Goal: Information Seeking & Learning: Learn about a topic

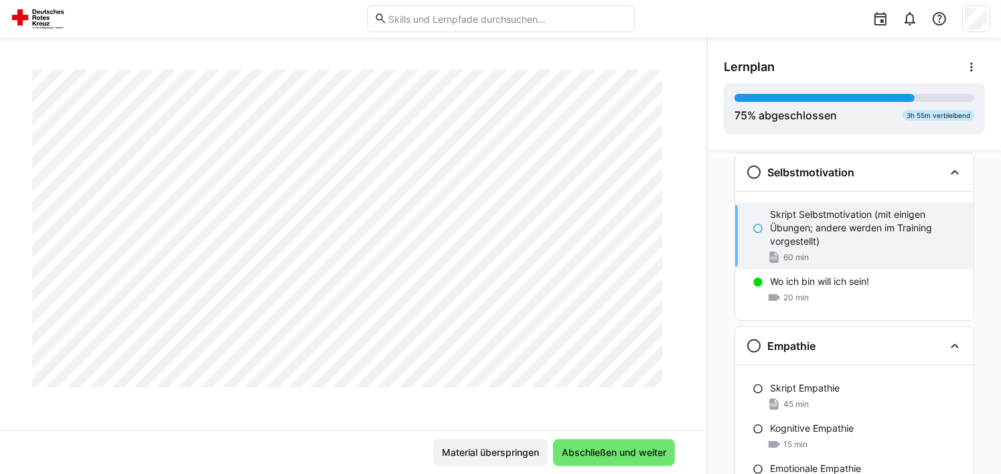
scroll to position [3275, 0]
click at [644, 451] on span "Abschließen und weiter" at bounding box center [614, 451] width 108 height 13
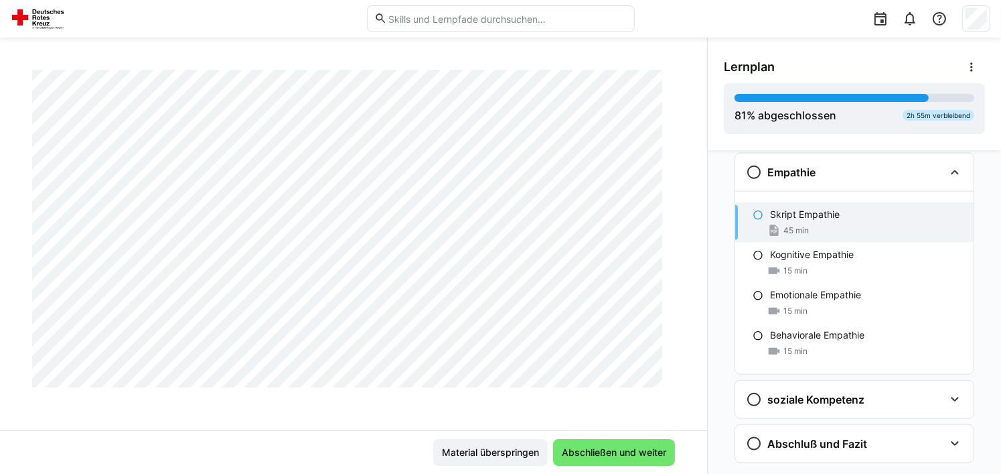
scroll to position [268, 0]
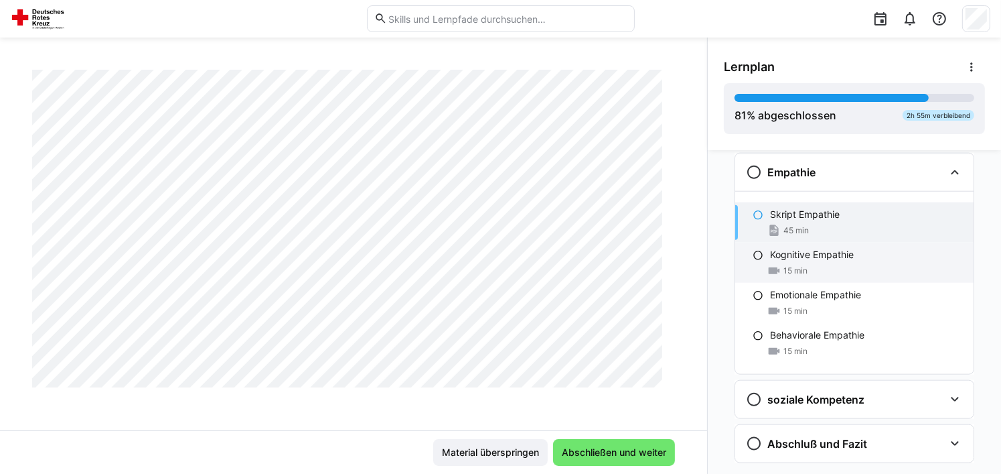
click at [924, 273] on div "15 min" at bounding box center [866, 270] width 193 height 13
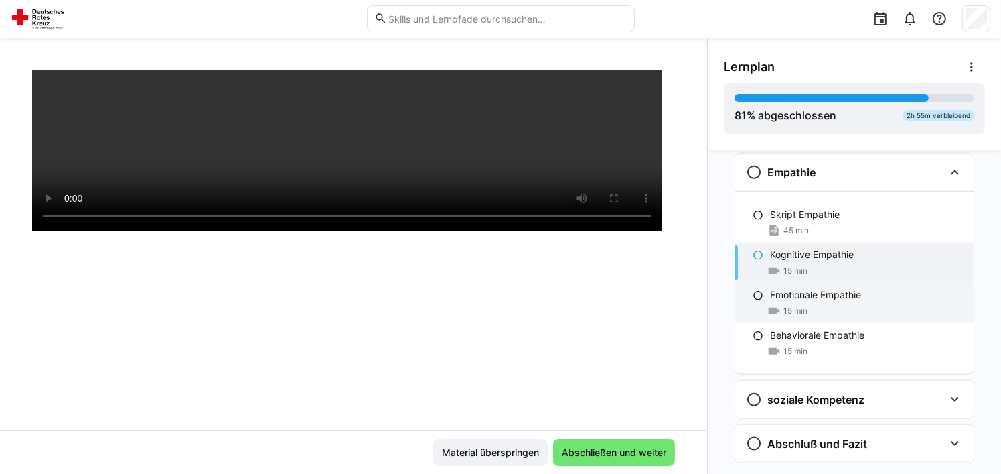
click at [822, 290] on p "Emotionale Empathie" at bounding box center [815, 294] width 91 height 13
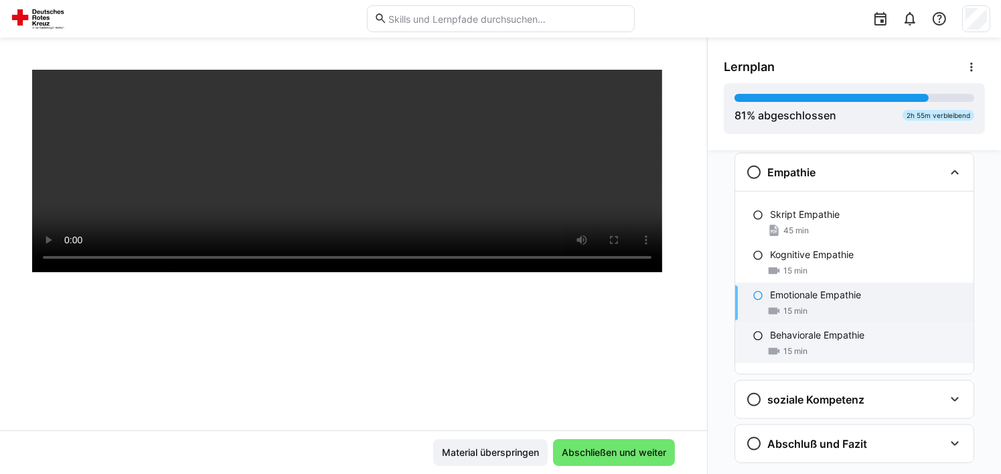
click at [845, 340] on div "Behaviorale Empathie 15 min" at bounding box center [854, 343] width 238 height 40
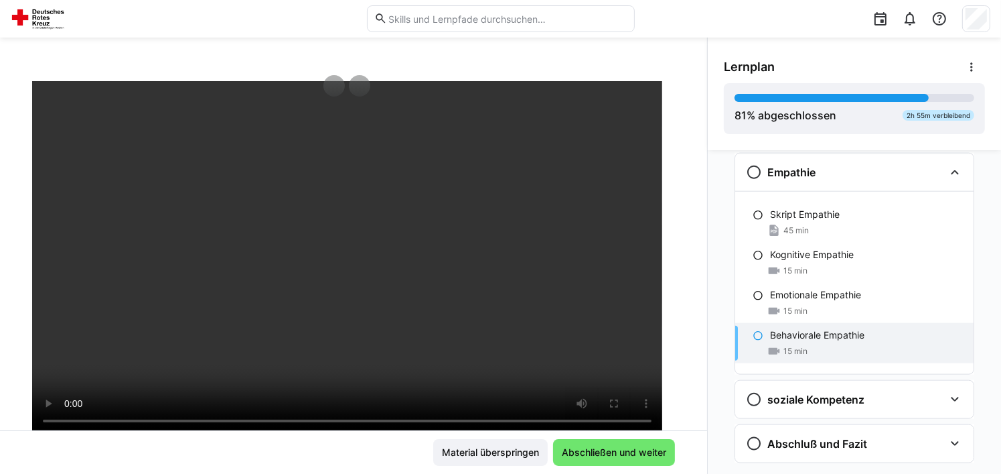
scroll to position [48, 0]
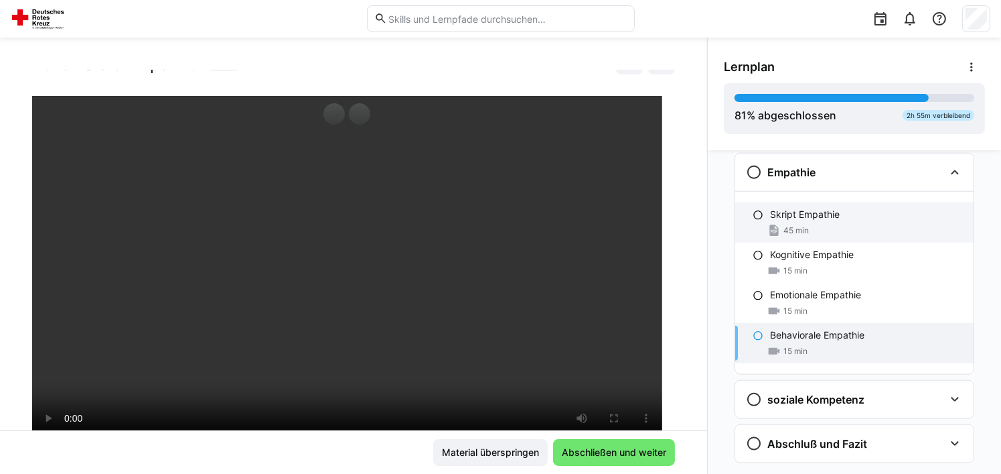
click at [793, 209] on p "Skript Empathie" at bounding box center [805, 214] width 70 height 13
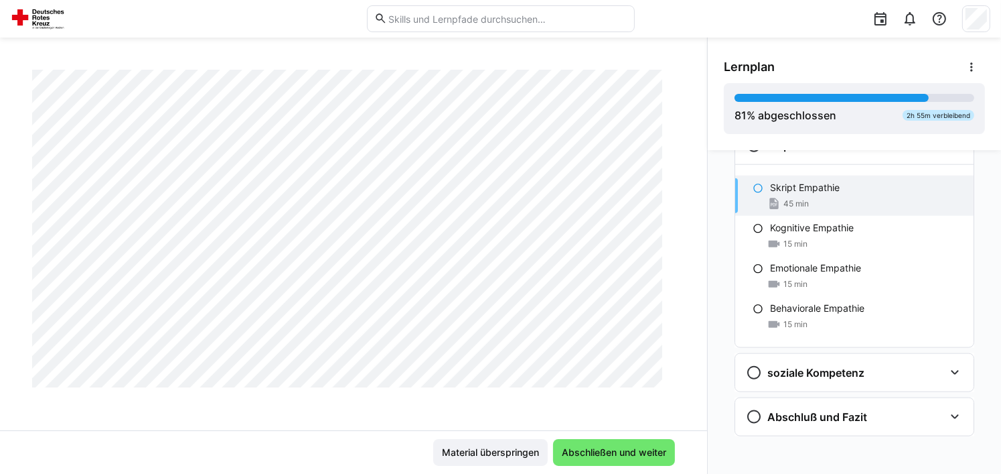
scroll to position [3751, 0]
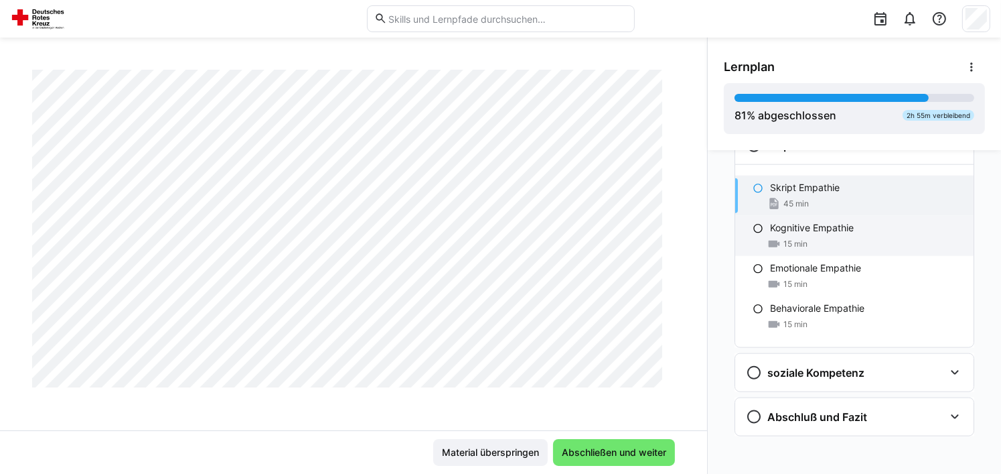
click at [841, 230] on p "Kognitive Empathie" at bounding box center [812, 227] width 84 height 13
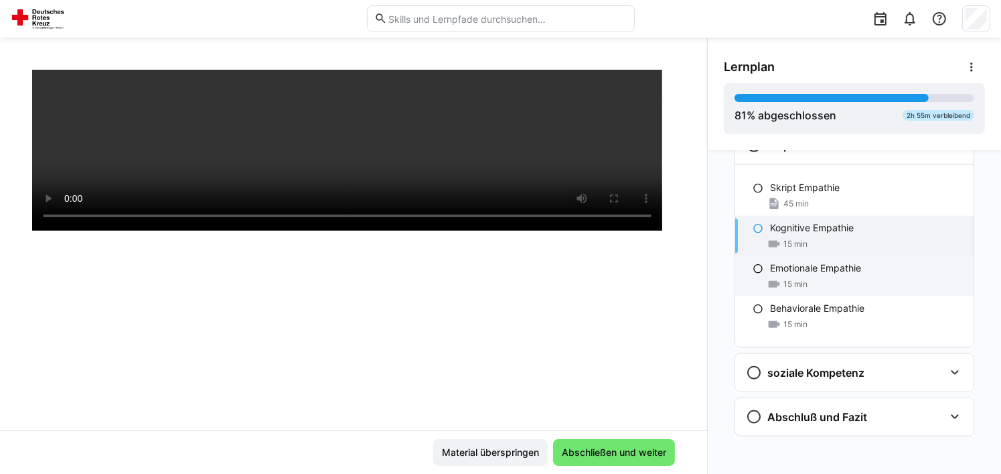
click at [828, 271] on div "Emotionale Empathie 15 min" at bounding box center [854, 276] width 238 height 40
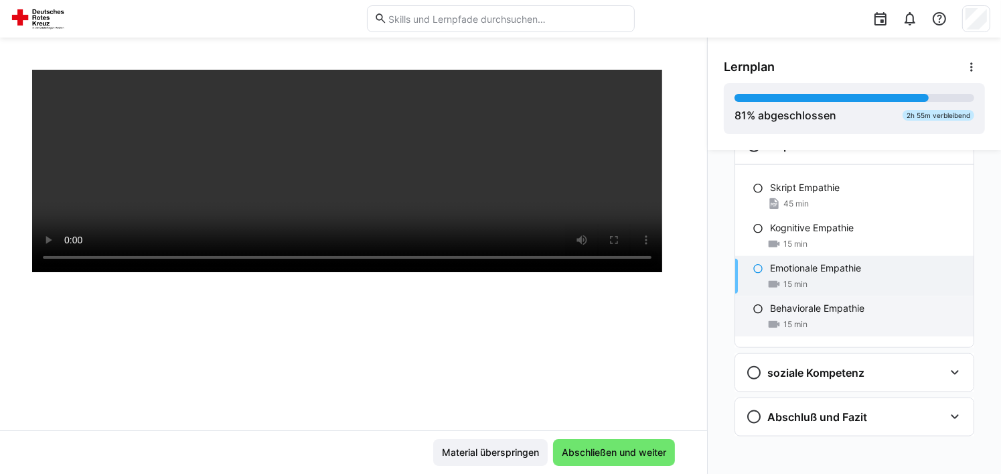
click at [827, 296] on div "Behaviorale Empathie 15 min" at bounding box center [854, 316] width 238 height 40
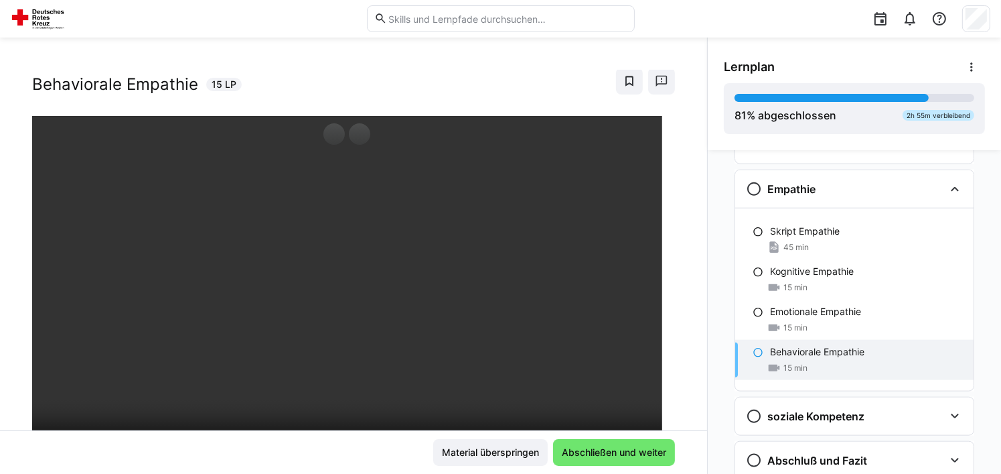
scroll to position [1556, 0]
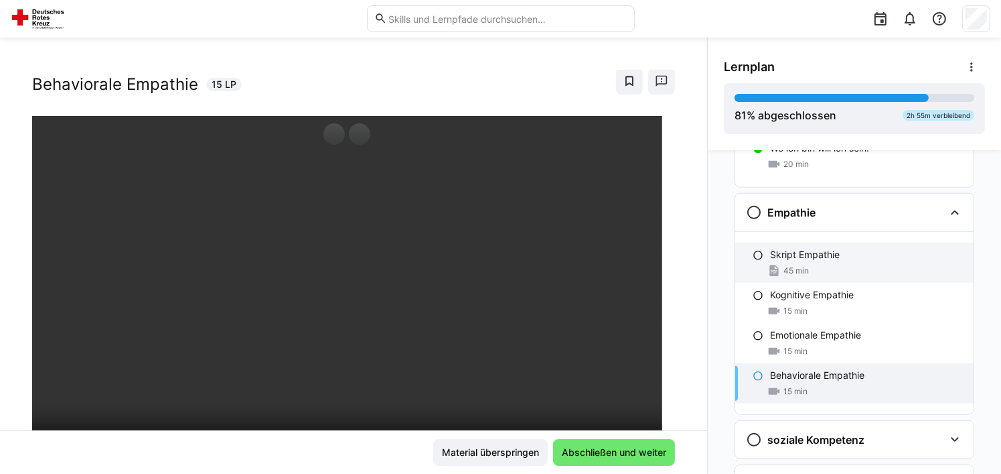
click at [830, 251] on p "Skript Empathie" at bounding box center [805, 254] width 70 height 13
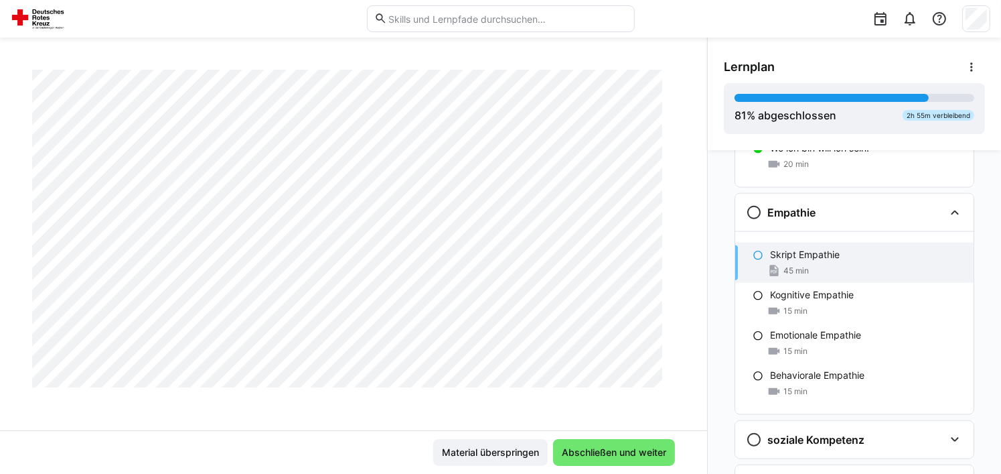
scroll to position [3781, 0]
click at [612, 452] on span "Abschließen und weiter" at bounding box center [614, 451] width 108 height 13
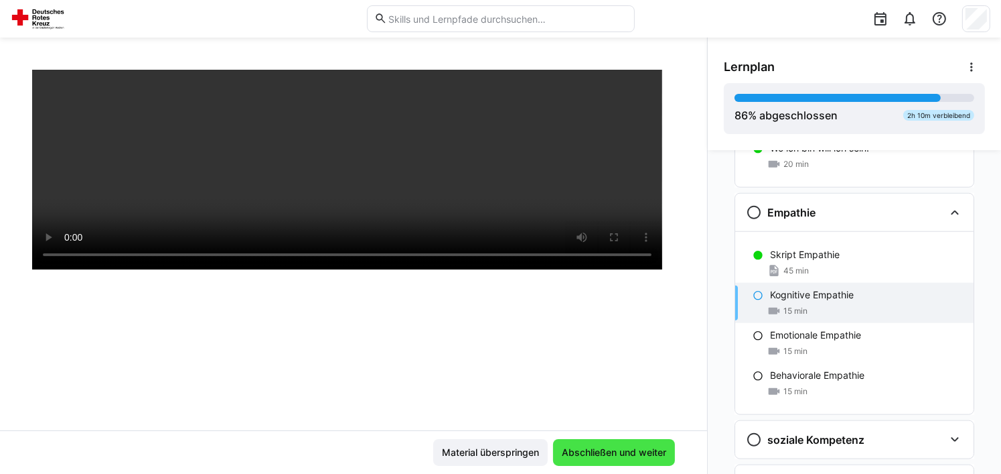
click at [612, 452] on span "Abschließen und weiter" at bounding box center [614, 451] width 108 height 13
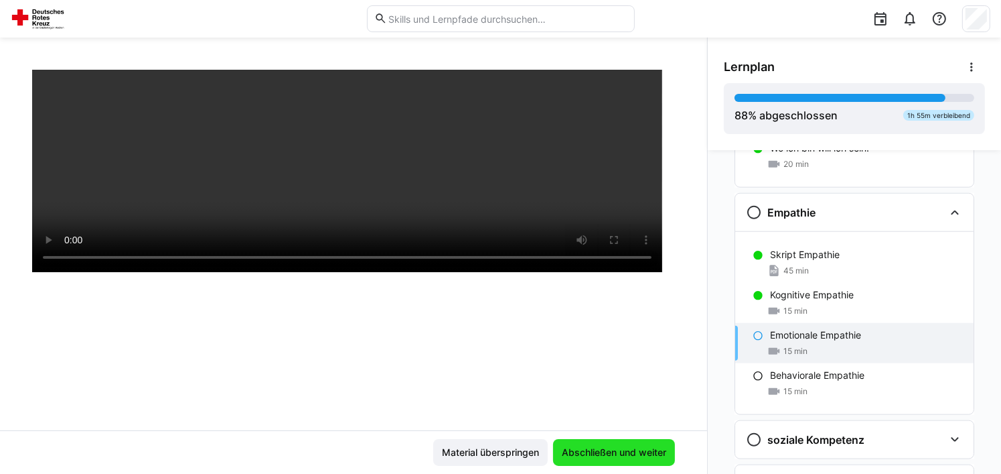
click at [612, 452] on span "Abschließen und weiter" at bounding box center [614, 451] width 108 height 13
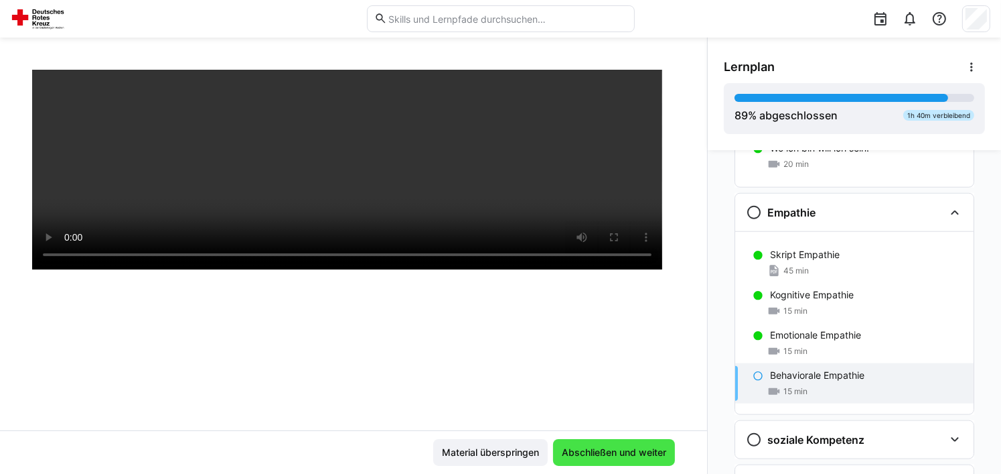
click at [612, 452] on span "Abschließen und weiter" at bounding box center [614, 451] width 108 height 13
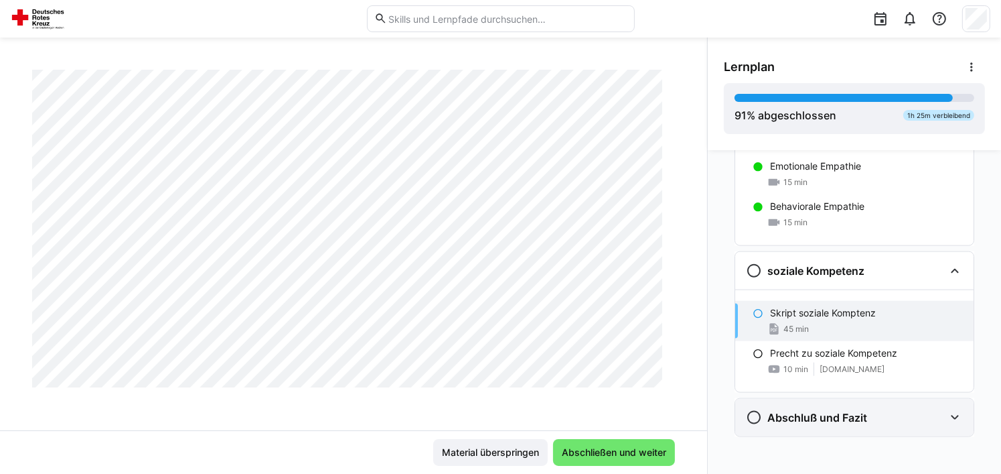
scroll to position [1727, 0]
click at [822, 417] on h3 "Abschluß und Fazit" at bounding box center [818, 415] width 100 height 13
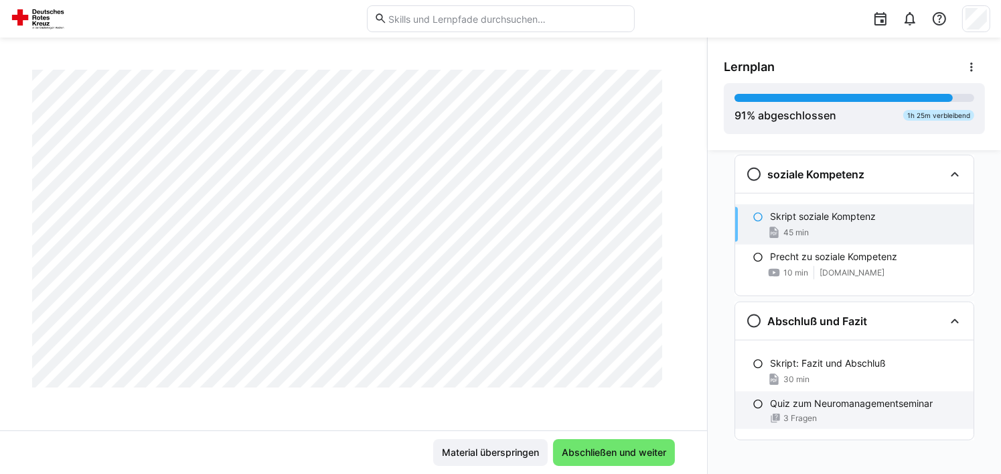
scroll to position [1826, 0]
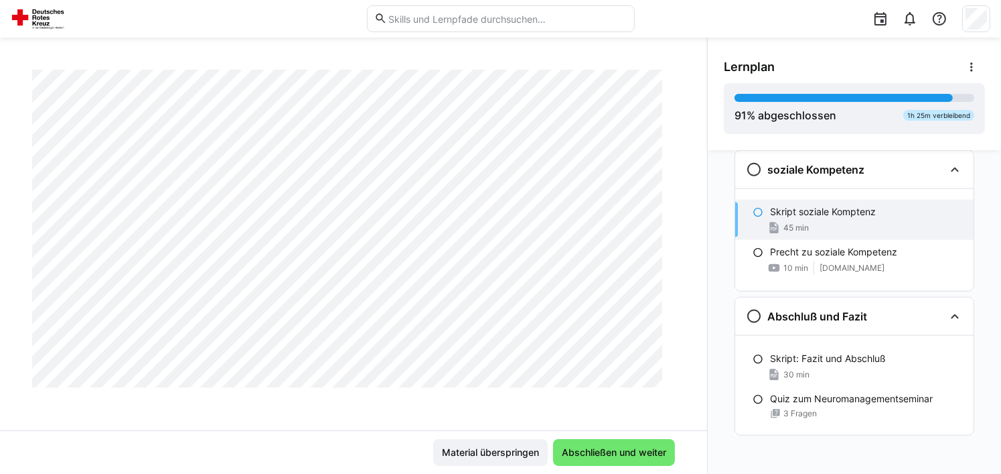
click at [827, 221] on div "45 min" at bounding box center [866, 227] width 193 height 13
click at [641, 449] on span "Abschließen und weiter" at bounding box center [614, 451] width 108 height 13
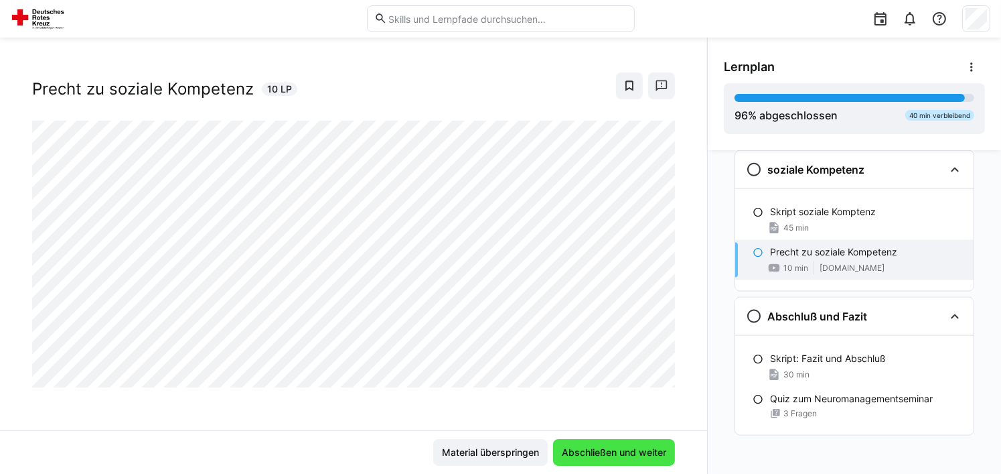
scroll to position [21, 0]
click at [641, 449] on span "Abschließen und weiter" at bounding box center [614, 451] width 108 height 13
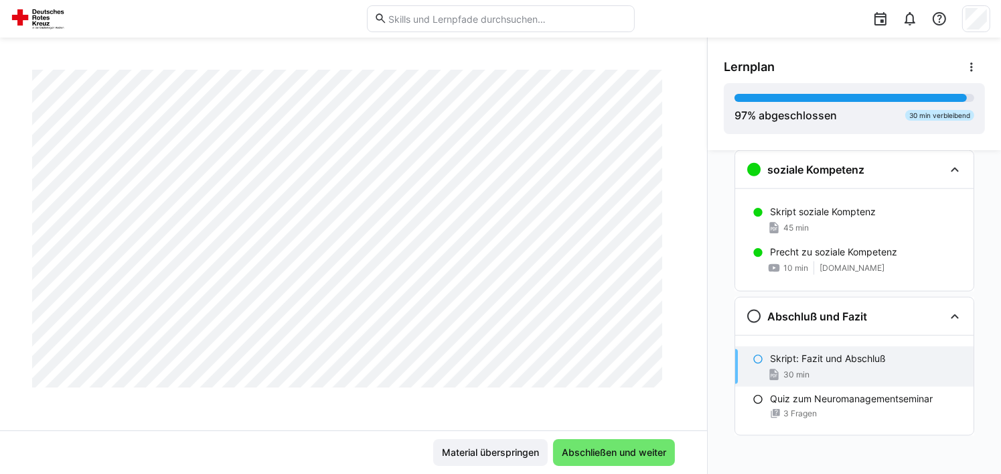
scroll to position [1520, 0]
click at [634, 441] on span "Abschließen und weiter" at bounding box center [614, 452] width 122 height 27
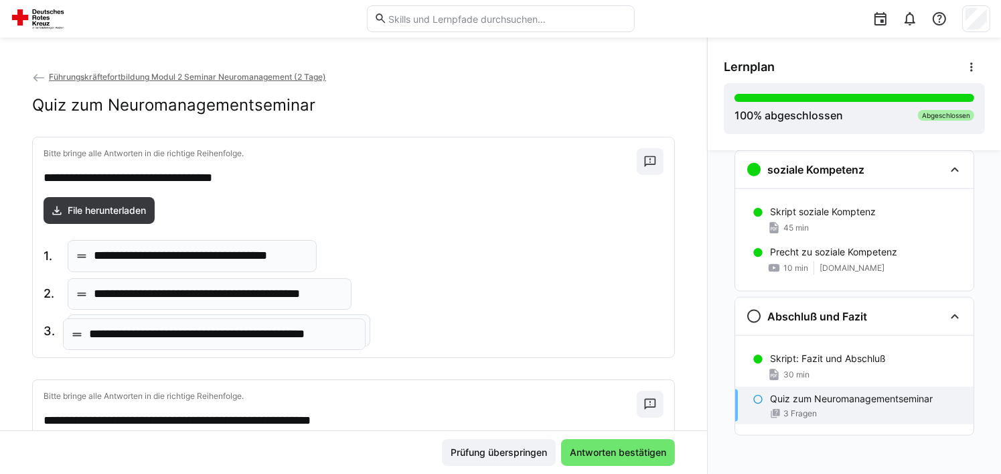
drag, startPoint x: 317, startPoint y: 299, endPoint x: 313, endPoint y: 340, distance: 41.8
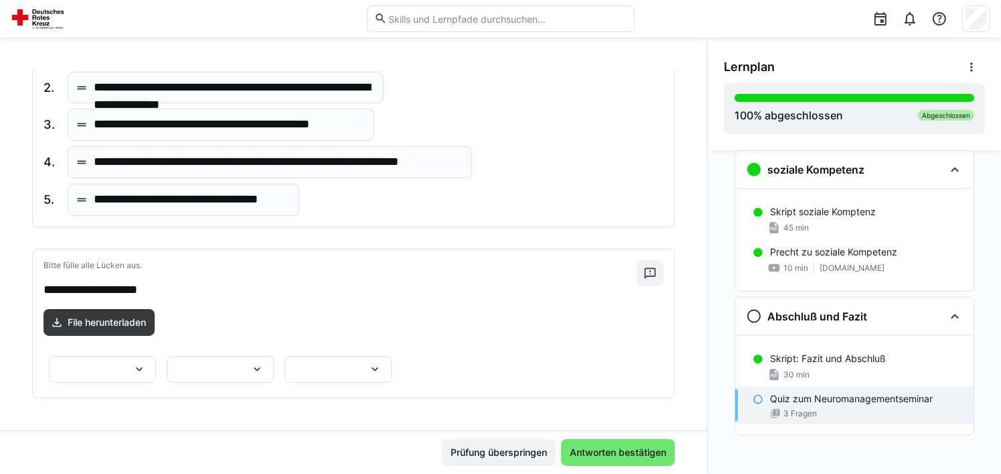
scroll to position [568, 0]
click at [156, 356] on div at bounding box center [102, 369] width 107 height 27
click at [146, 362] on eds-icon at bounding box center [139, 368] width 13 height 13
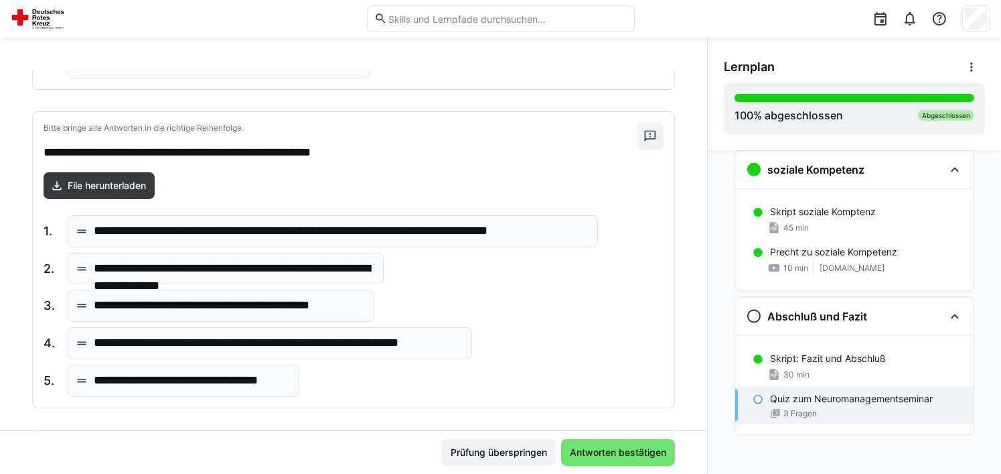
scroll to position [335, 0]
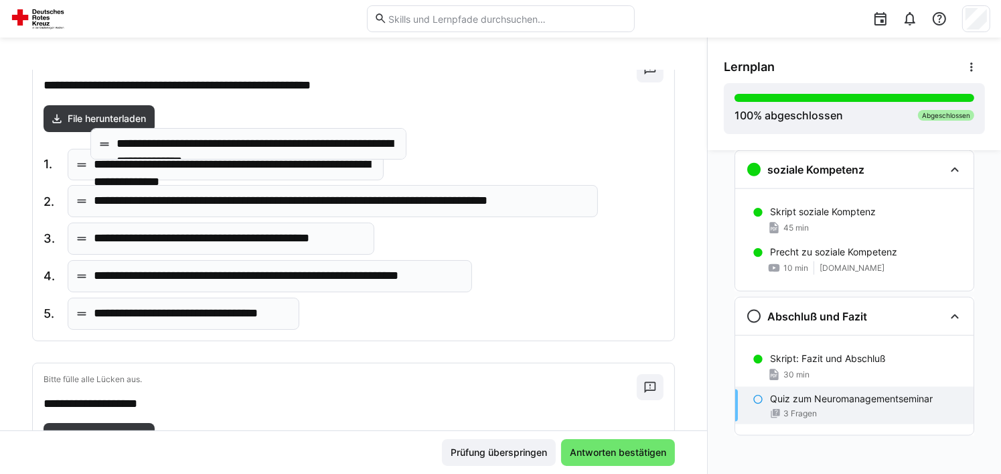
drag, startPoint x: 319, startPoint y: 209, endPoint x: 343, endPoint y: 139, distance: 73.5
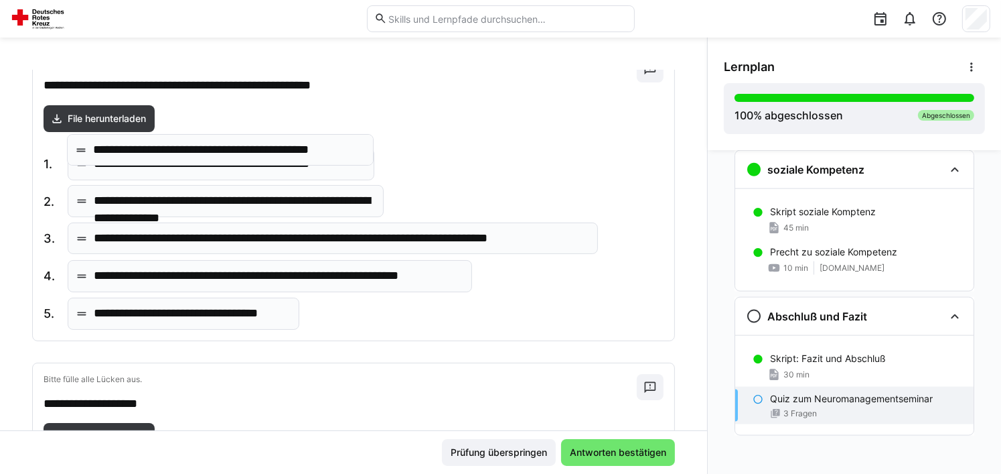
drag, startPoint x: 305, startPoint y: 247, endPoint x: 304, endPoint y: 157, distance: 89.7
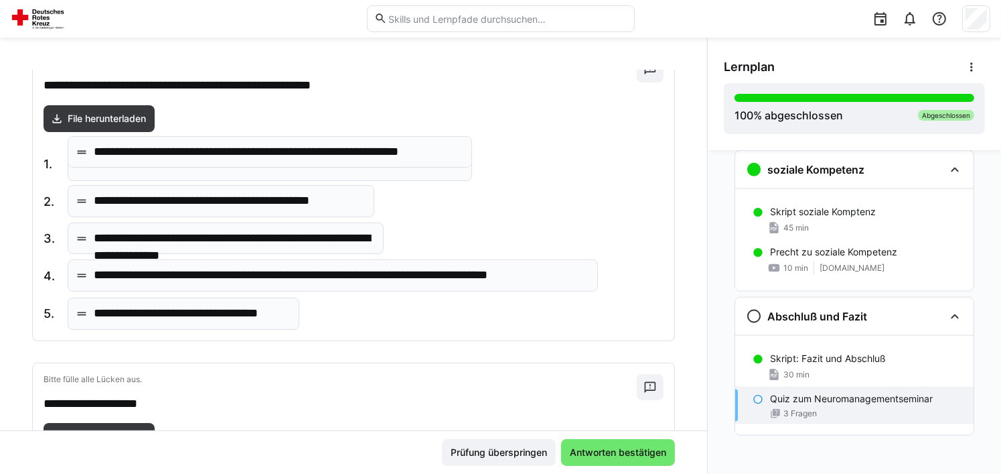
drag, startPoint x: 286, startPoint y: 281, endPoint x: 286, endPoint y: 165, distance: 115.2
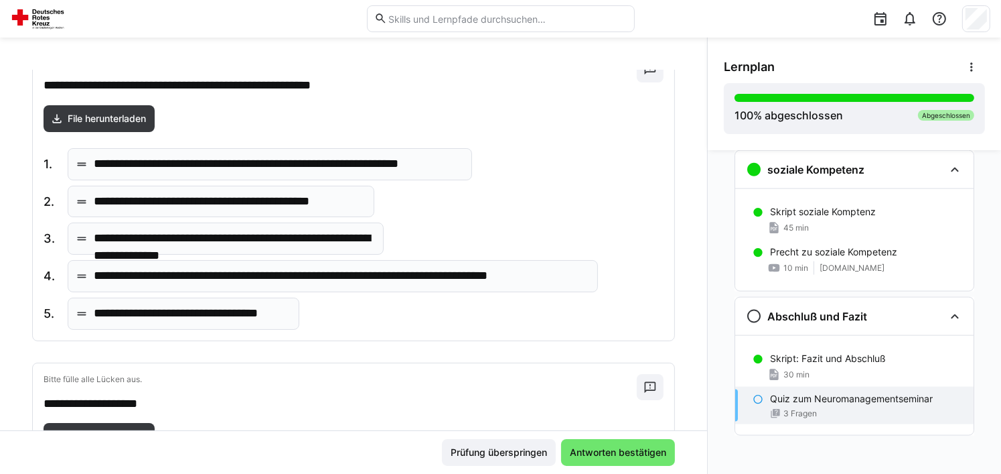
scroll to position [568, 0]
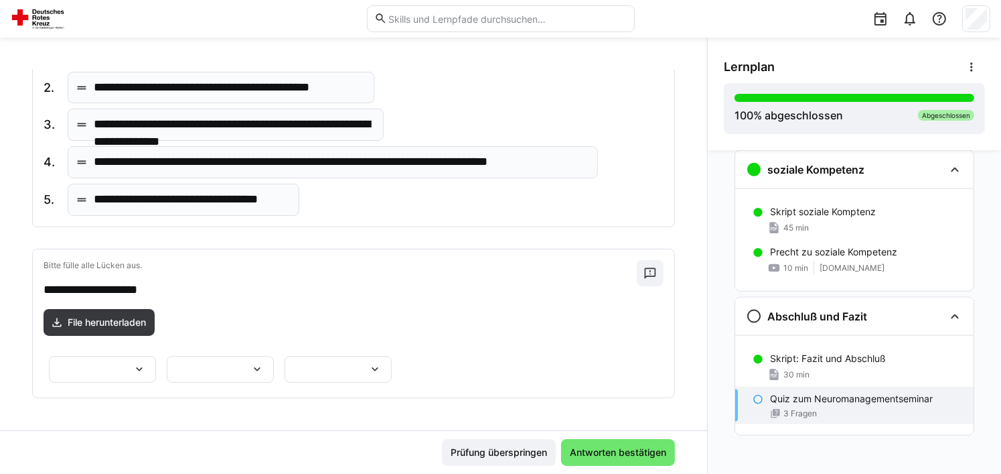
click at [146, 362] on eds-icon at bounding box center [139, 368] width 13 height 13
click at [291, 368] on p "*******" at bounding box center [274, 366] width 34 height 13
click at [250, 362] on eds-icon at bounding box center [256, 368] width 13 height 13
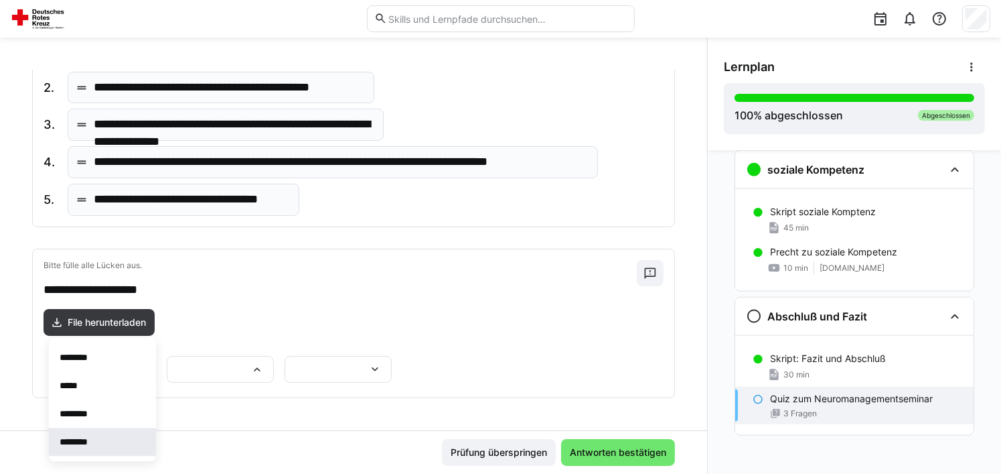
click at [90, 444] on p "********" at bounding box center [81, 441] width 43 height 13
click at [382, 362] on eds-icon at bounding box center [374, 368] width 13 height 13
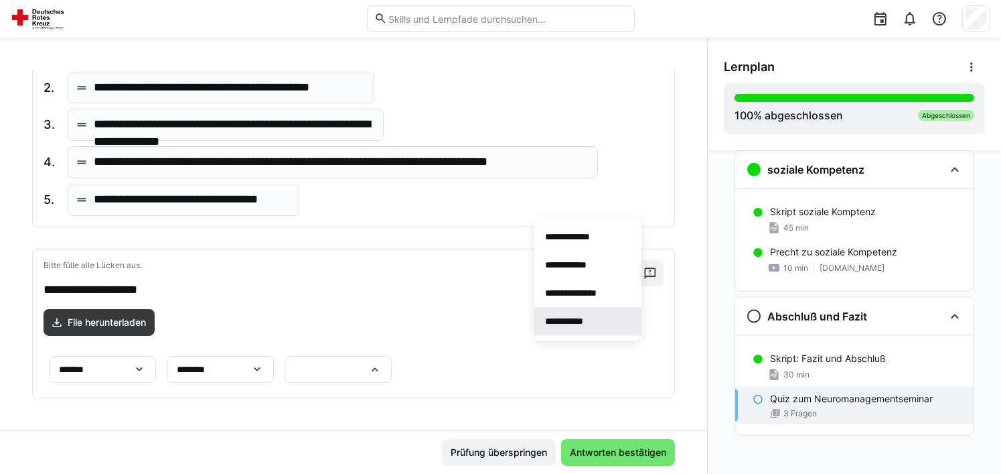
click at [582, 320] on p "**********" at bounding box center [570, 320] width 51 height 13
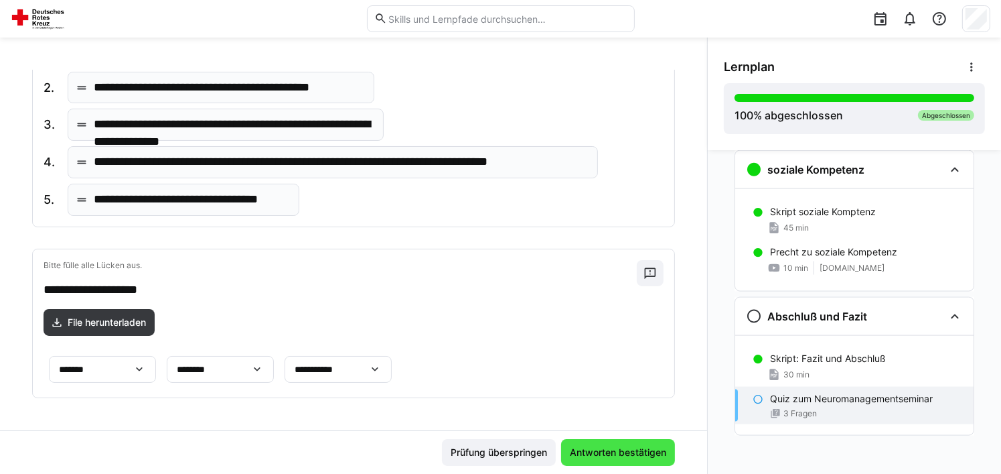
click at [581, 449] on span "Antworten bestätigen" at bounding box center [618, 451] width 100 height 13
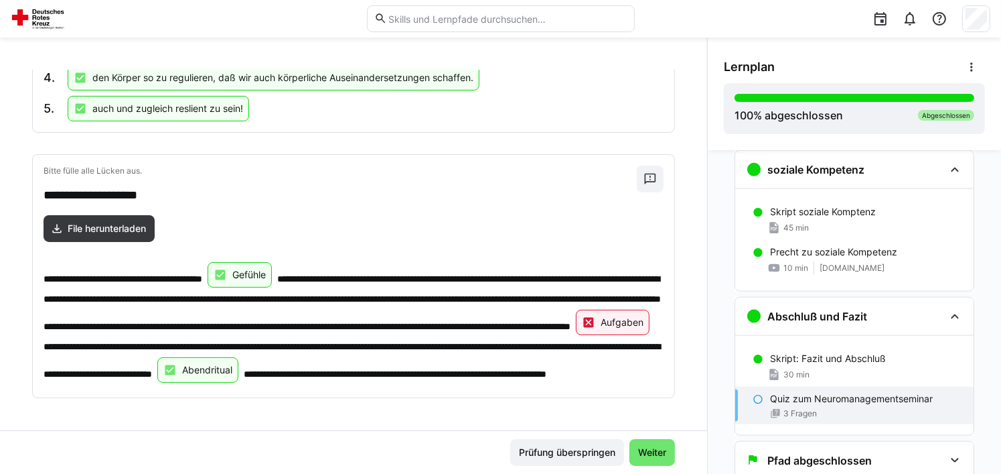
scroll to position [650, 0]
click at [637, 449] on span "Weiter" at bounding box center [652, 451] width 32 height 13
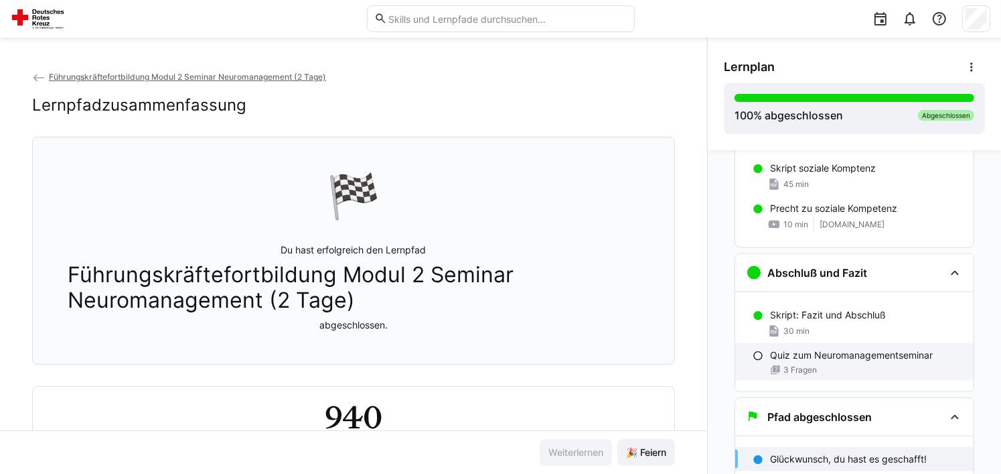
scroll to position [1916, 0]
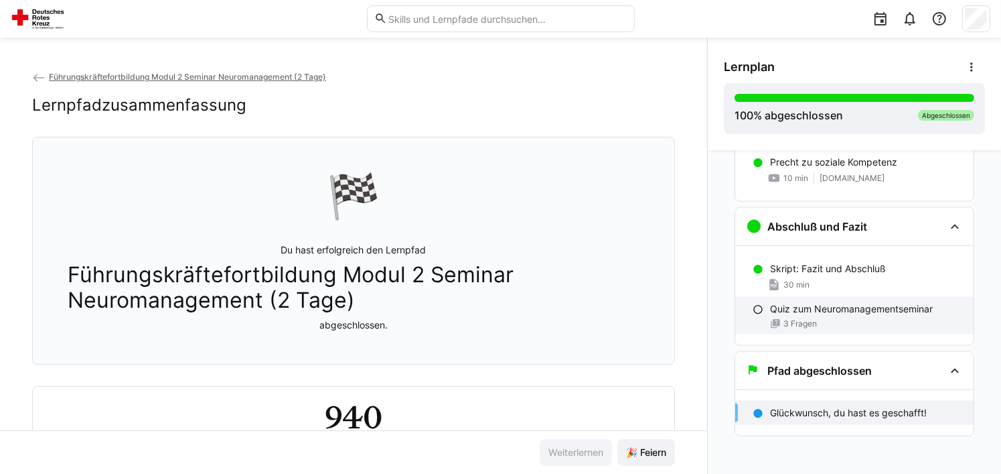
click at [824, 318] on div "3 Fragen" at bounding box center [866, 323] width 193 height 11
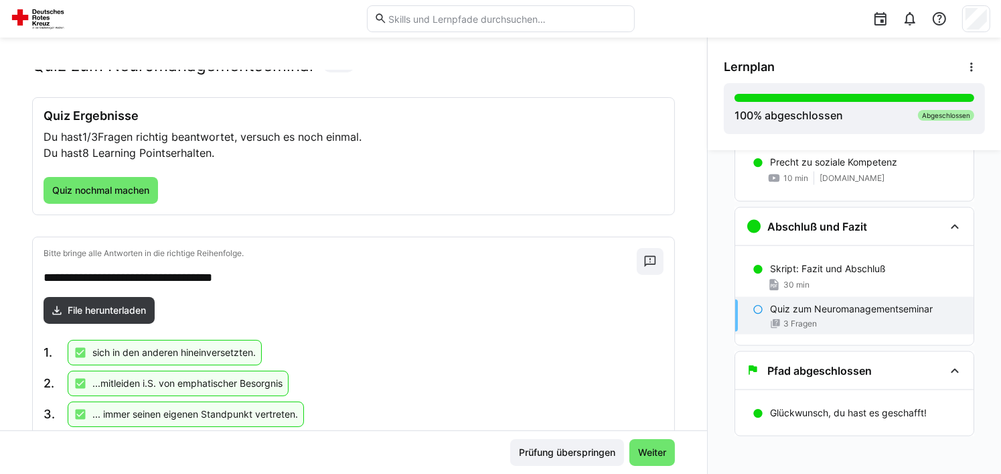
scroll to position [0, 0]
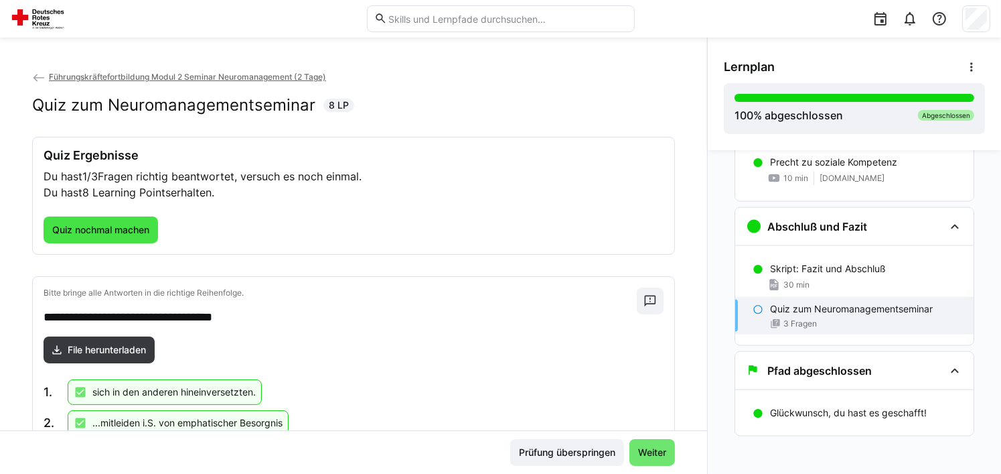
click at [120, 228] on span "Quiz nochmal machen" at bounding box center [100, 229] width 101 height 13
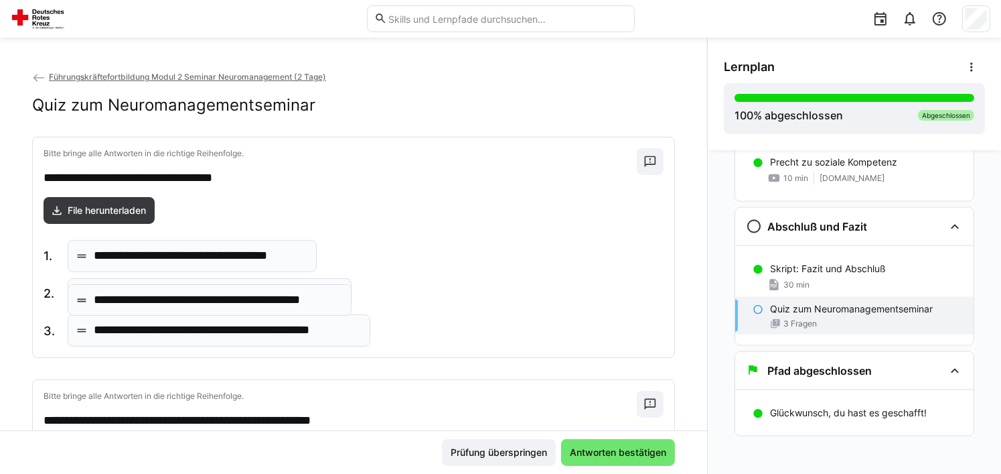
drag, startPoint x: 232, startPoint y: 334, endPoint x: 232, endPoint y: 304, distance: 30.1
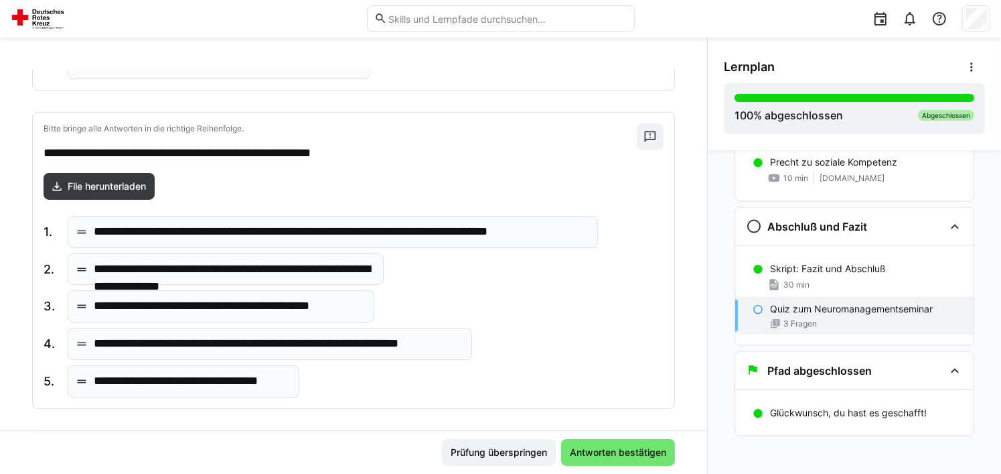
scroll to position [268, 0]
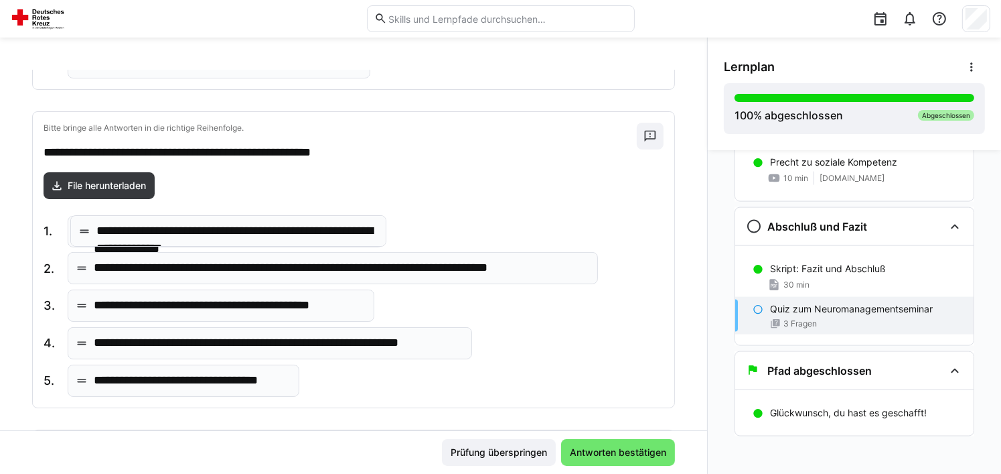
drag, startPoint x: 192, startPoint y: 278, endPoint x: 194, endPoint y: 243, distance: 34.9
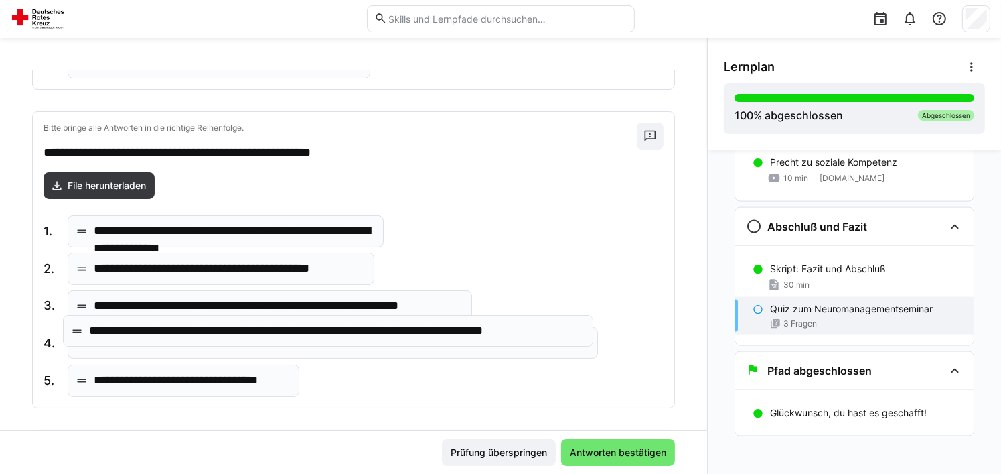
drag, startPoint x: 194, startPoint y: 269, endPoint x: 190, endPoint y: 342, distance: 73.2
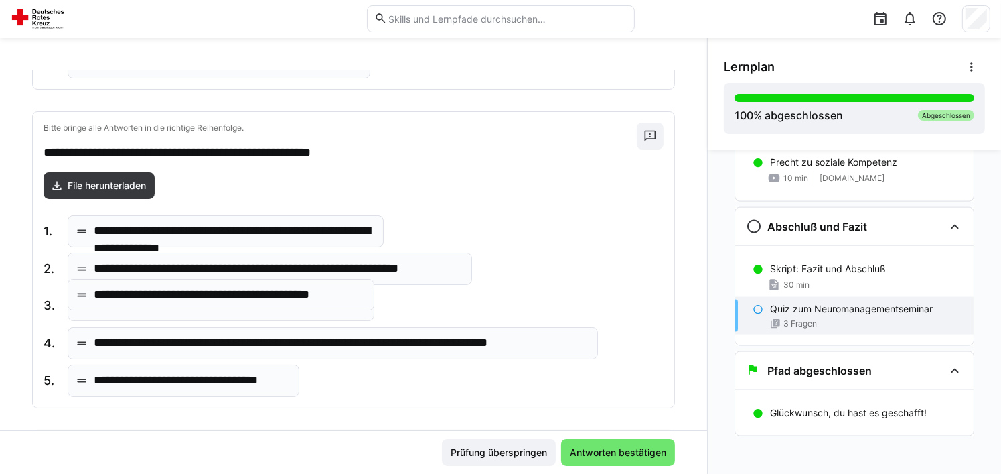
drag, startPoint x: 261, startPoint y: 270, endPoint x: 261, endPoint y: 302, distance: 32.2
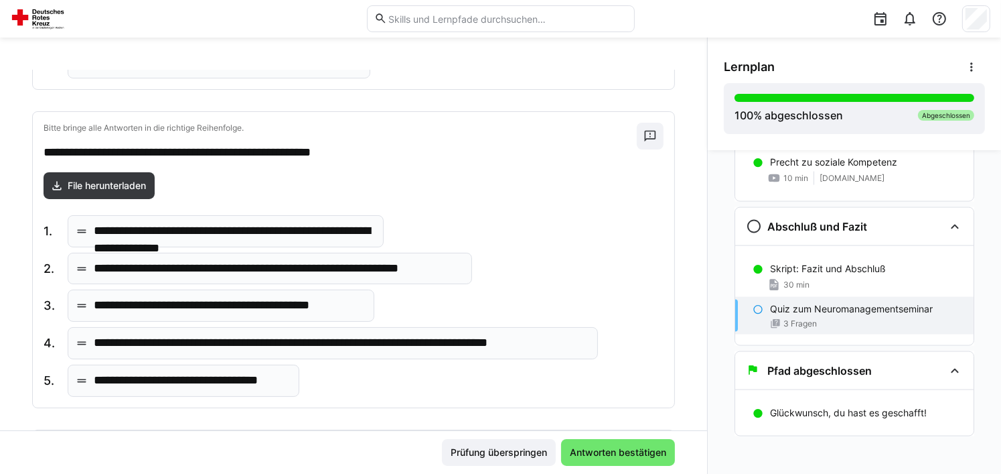
scroll to position [568, 0]
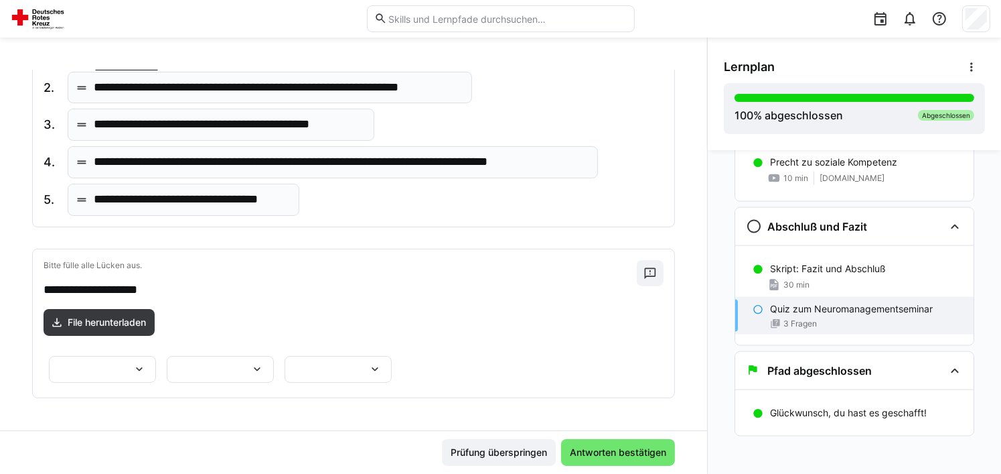
click at [156, 356] on div at bounding box center [102, 369] width 107 height 27
click at [283, 342] on p "*******" at bounding box center [274, 338] width 34 height 13
click at [392, 356] on div at bounding box center [338, 369] width 107 height 27
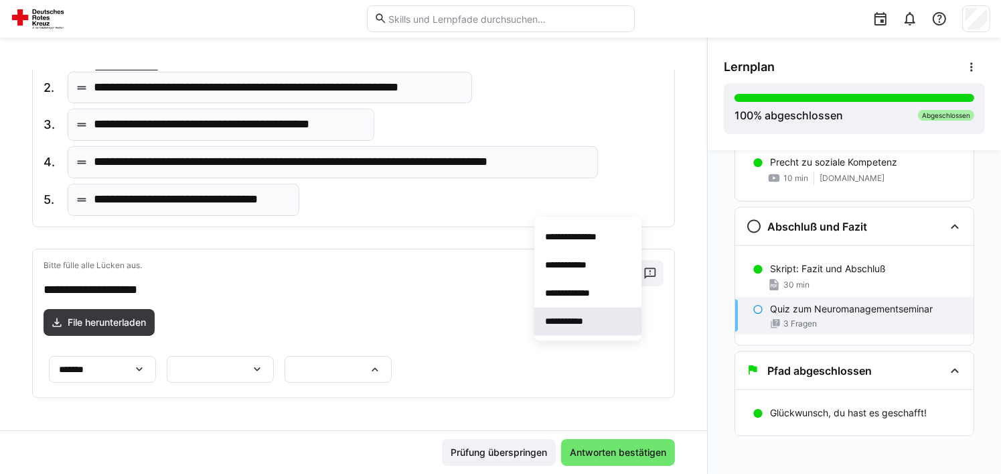
click at [567, 316] on p "**********" at bounding box center [570, 320] width 51 height 13
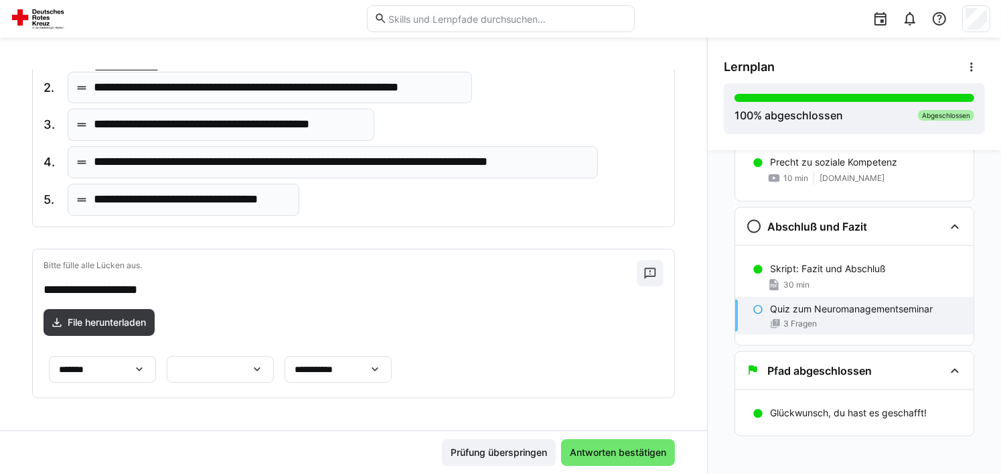
click at [167, 356] on div at bounding box center [220, 369] width 107 height 27
click at [96, 361] on p "********" at bounding box center [79, 356] width 39 height 13
click at [599, 461] on span "Antworten bestätigen" at bounding box center [618, 452] width 114 height 27
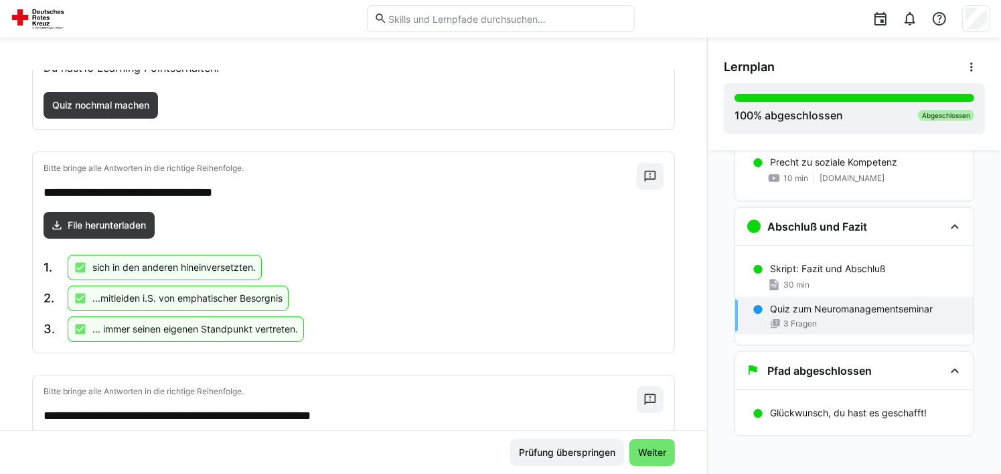
scroll to position [0, 0]
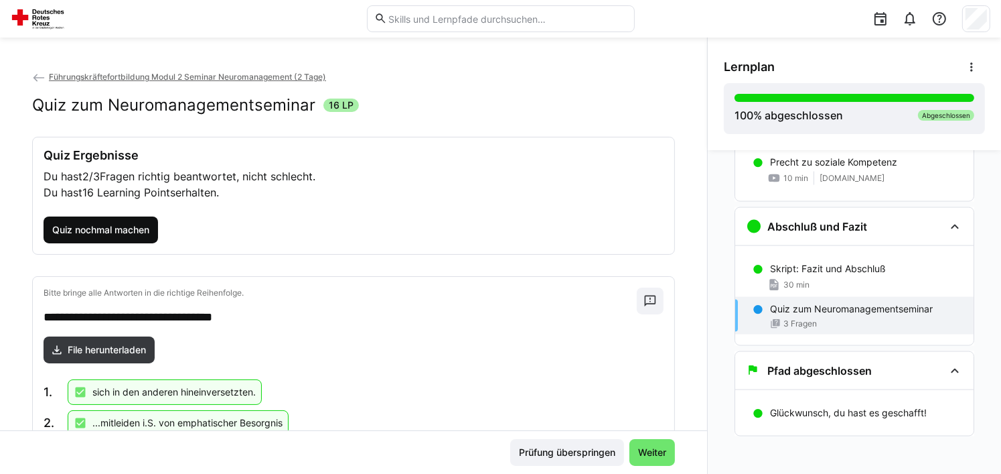
click at [113, 229] on span "Quiz nochmal machen" at bounding box center [100, 229] width 101 height 13
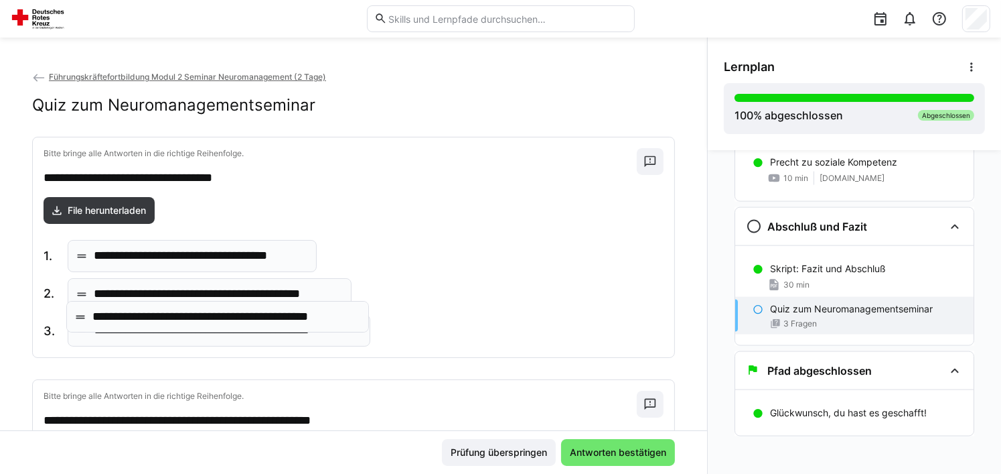
drag, startPoint x: 226, startPoint y: 297, endPoint x: 224, endPoint y: 328, distance: 30.9
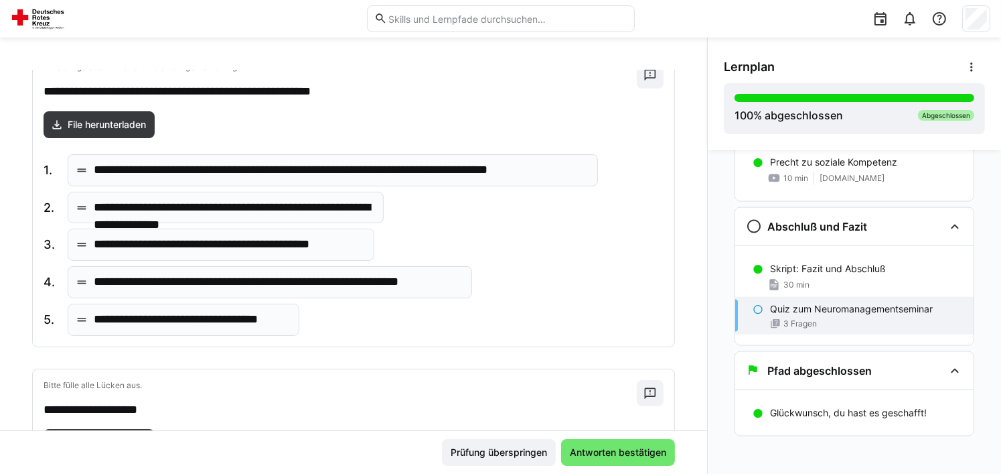
scroll to position [335, 0]
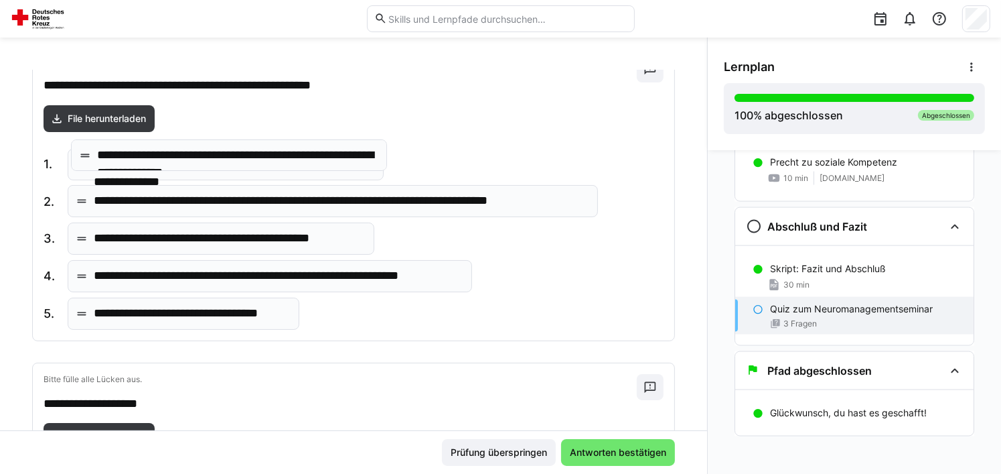
drag, startPoint x: 148, startPoint y: 187, endPoint x: 150, endPoint y: 167, distance: 19.5
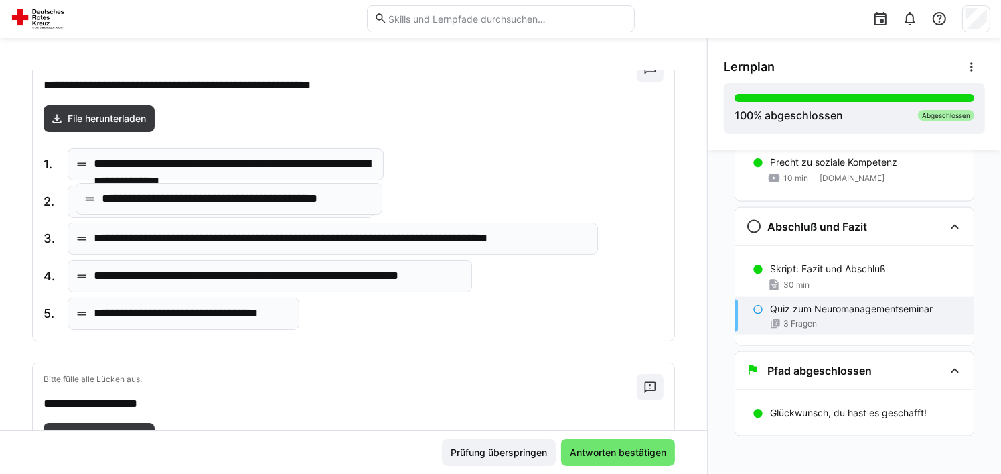
drag, startPoint x: 144, startPoint y: 246, endPoint x: 152, endPoint y: 208, distance: 39.0
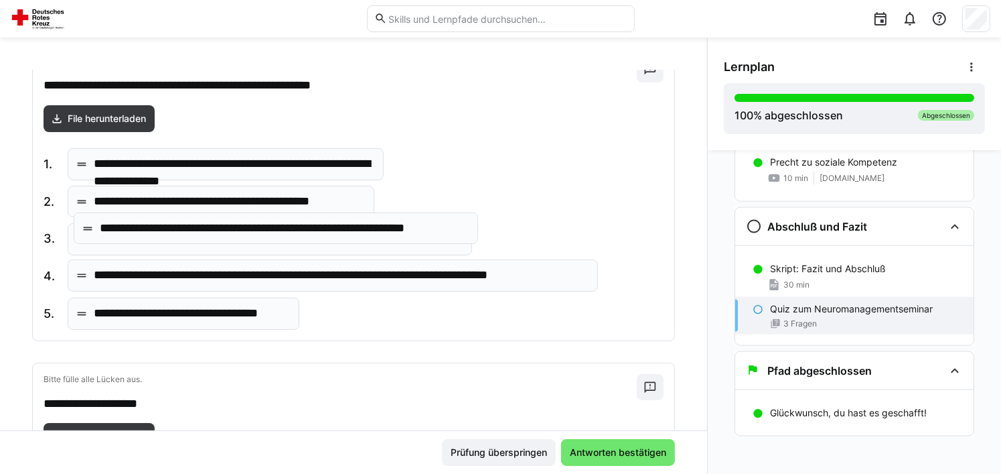
drag, startPoint x: 141, startPoint y: 279, endPoint x: 147, endPoint y: 233, distance: 45.9
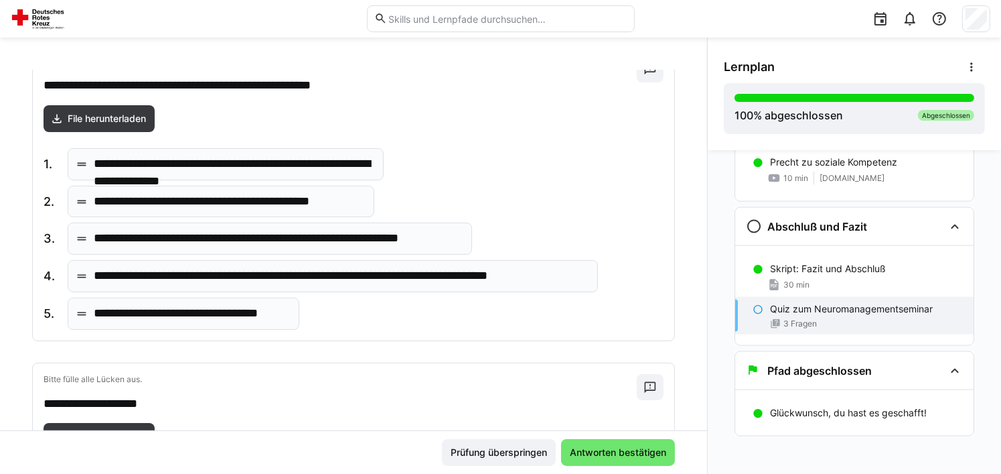
scroll to position [568, 0]
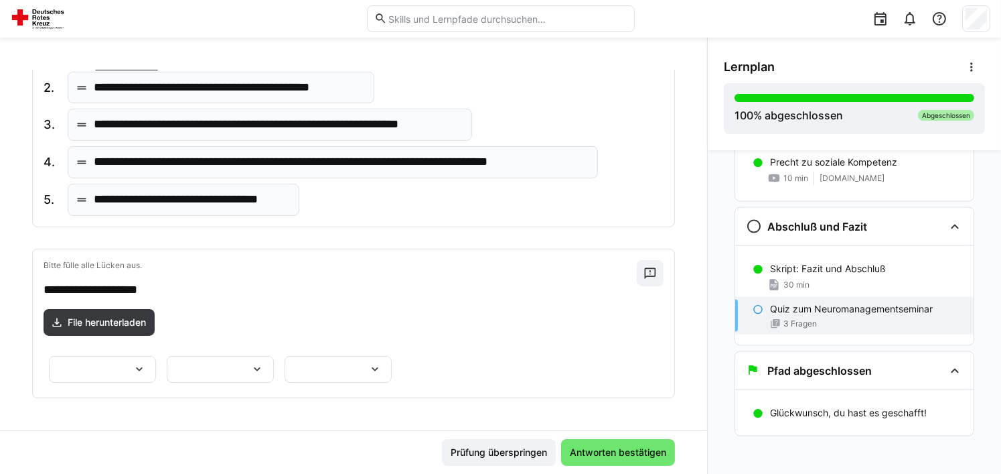
click at [156, 356] on div at bounding box center [102, 369] width 107 height 27
click at [293, 286] on span "*******" at bounding box center [299, 282] width 107 height 28
click at [167, 356] on div at bounding box center [220, 369] width 107 height 27
click at [98, 350] on span "********" at bounding box center [102, 357] width 107 height 28
click at [177, 363] on div "********" at bounding box center [214, 369] width 74 height 12
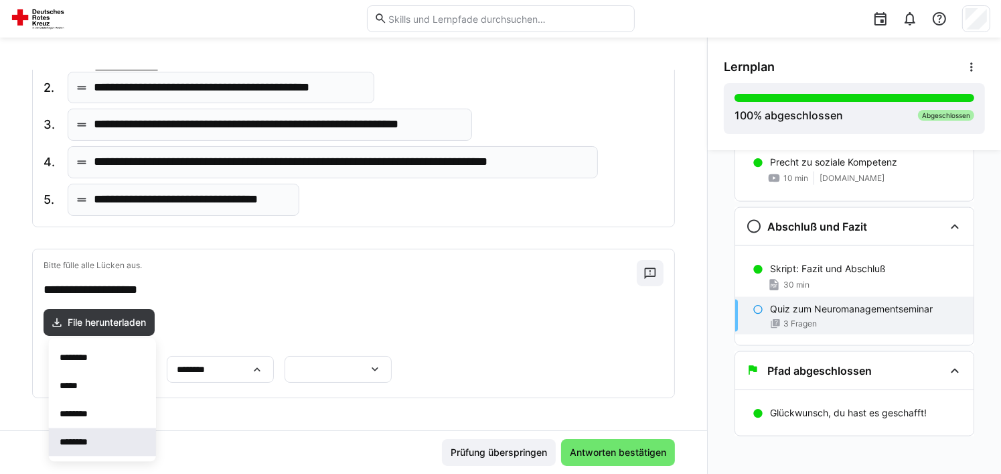
click at [98, 438] on span "********" at bounding box center [102, 441] width 107 height 28
click at [392, 356] on div at bounding box center [338, 369] width 107 height 27
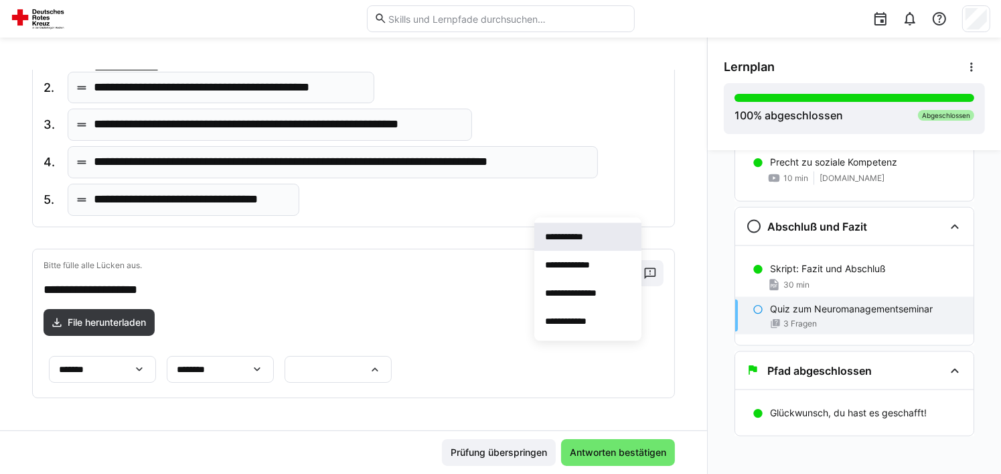
click at [566, 246] on span "**********" at bounding box center [587, 236] width 107 height 28
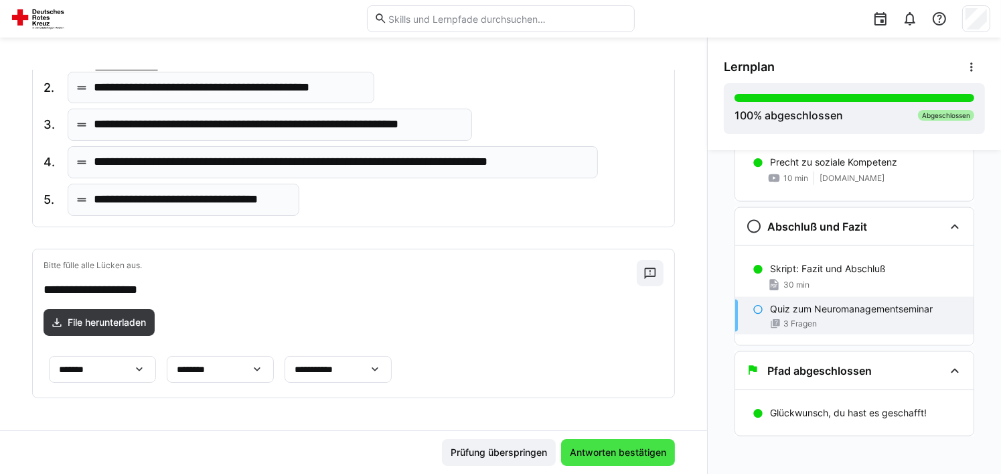
click at [639, 451] on span "Antworten bestätigen" at bounding box center [618, 451] width 100 height 13
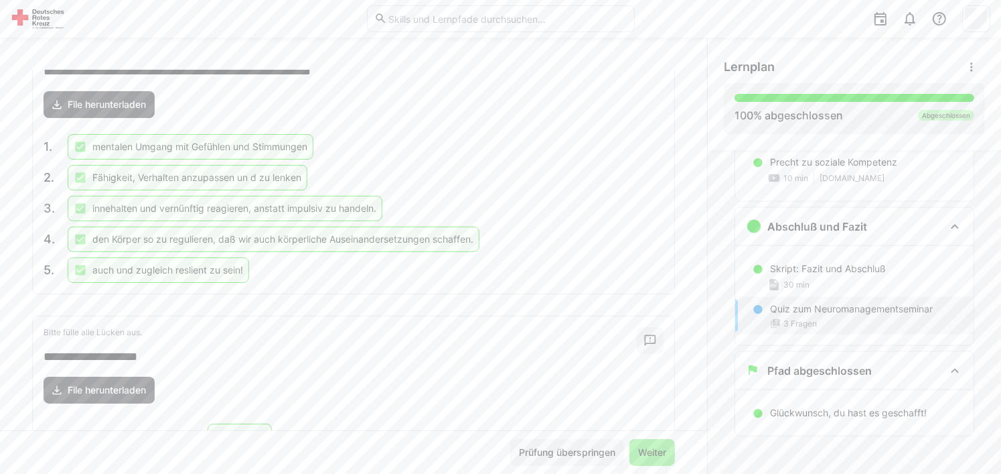
scroll to position [650, 0]
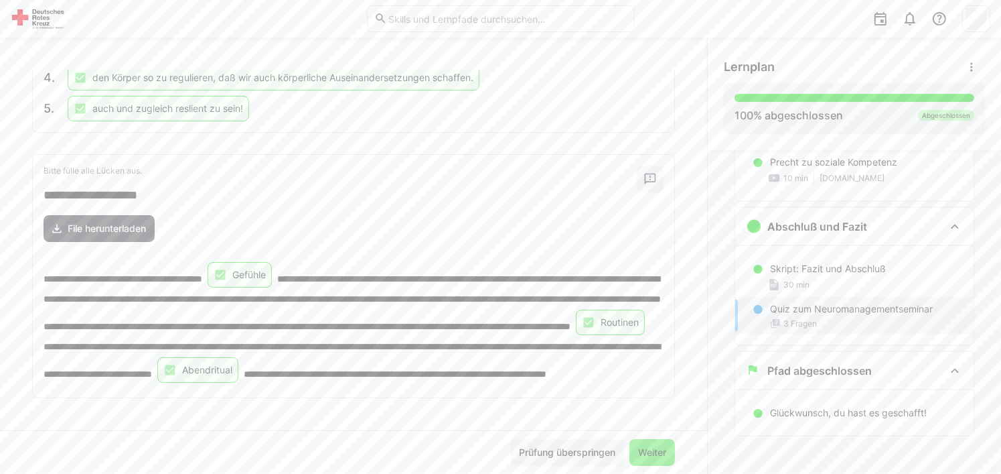
click at [661, 465] on span "Weiter" at bounding box center [653, 452] width 46 height 27
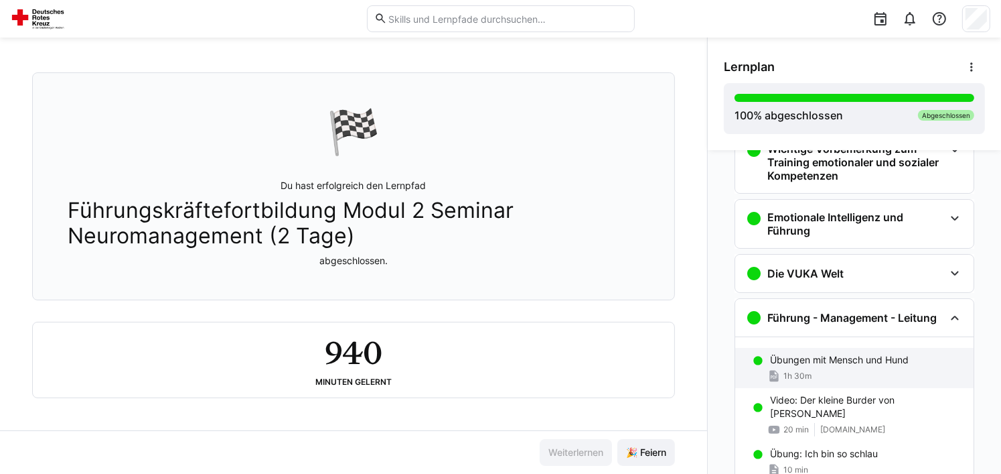
scroll to position [0, 0]
